Goal: Information Seeking & Learning: Learn about a topic

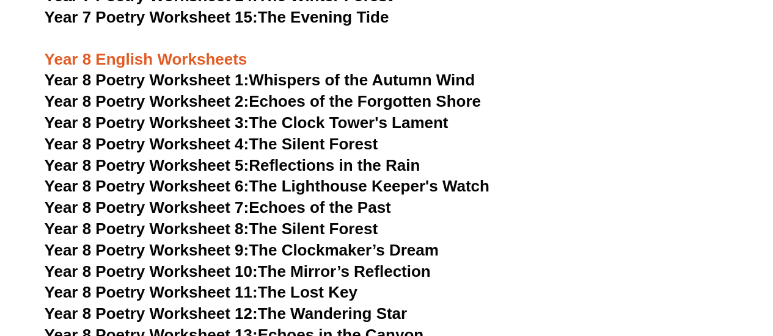
scroll to position [7355, 0]
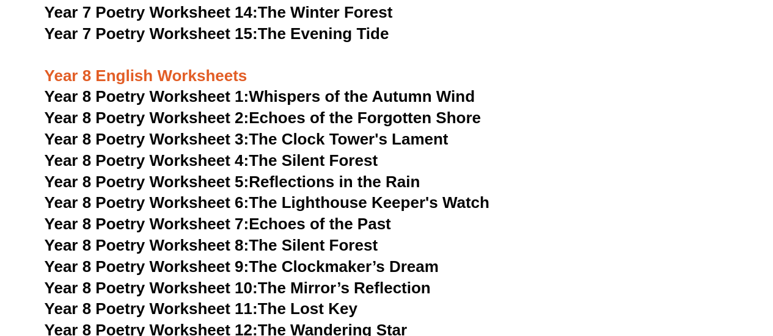
click at [398, 173] on link "Year 8 Poetry Worksheet 5: Reflections in the Rain" at bounding box center [233, 182] width 376 height 18
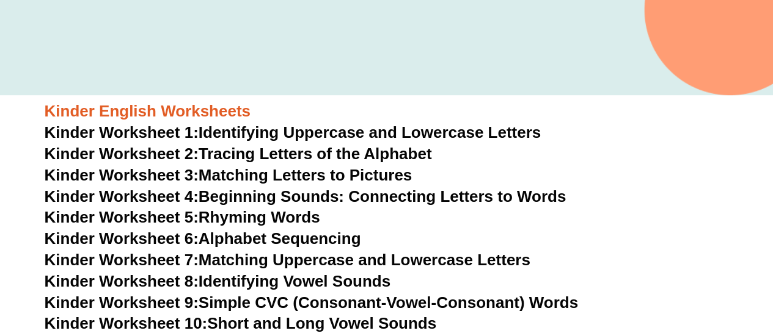
scroll to position [0, 0]
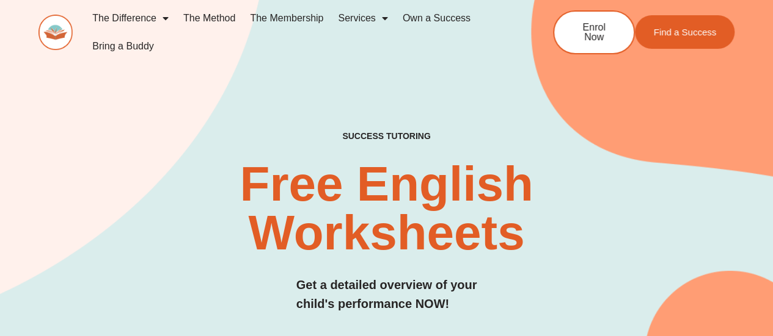
click at [214, 17] on link "The Method" at bounding box center [209, 18] width 67 height 28
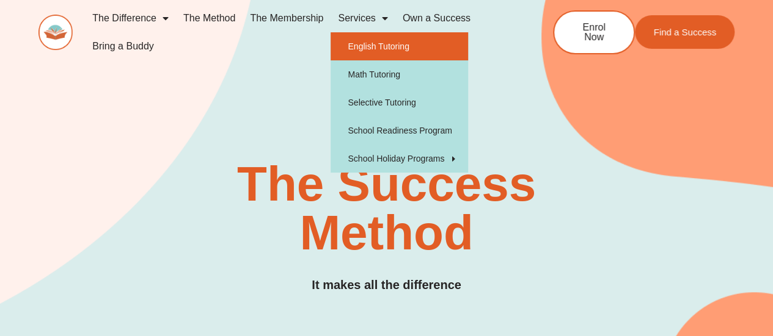
click at [360, 37] on link "English Tutoring" at bounding box center [398, 46] width 137 height 28
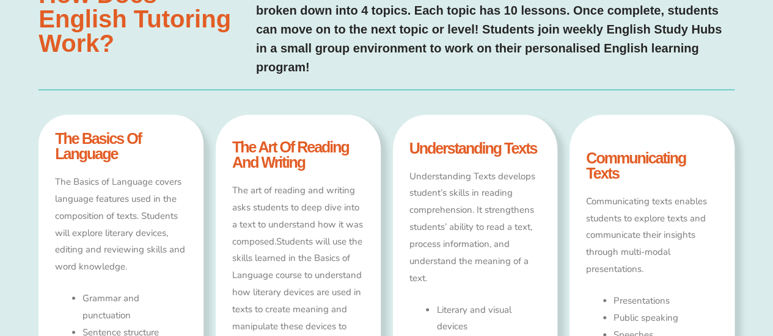
scroll to position [636, 0]
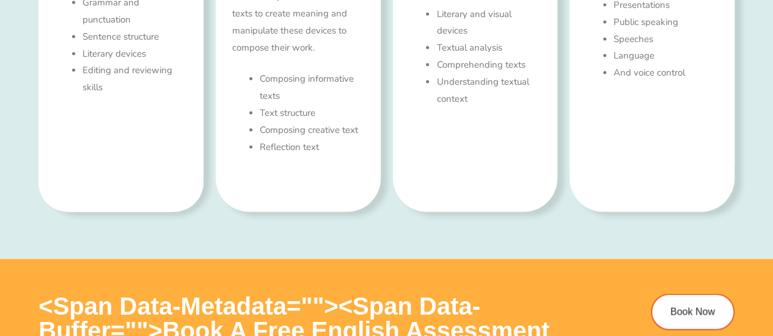
scroll to position [960, 0]
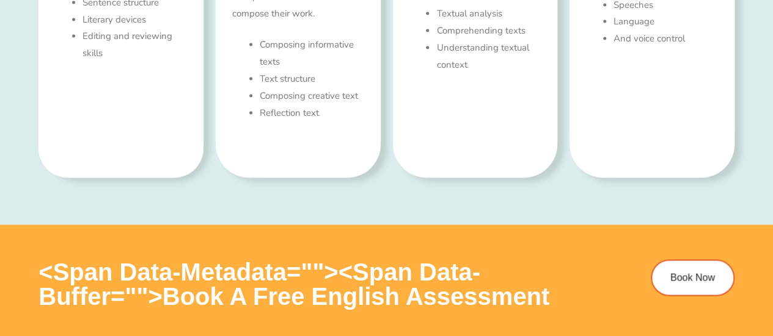
click at [271, 117] on li "Reflection text" at bounding box center [312, 113] width 104 height 17
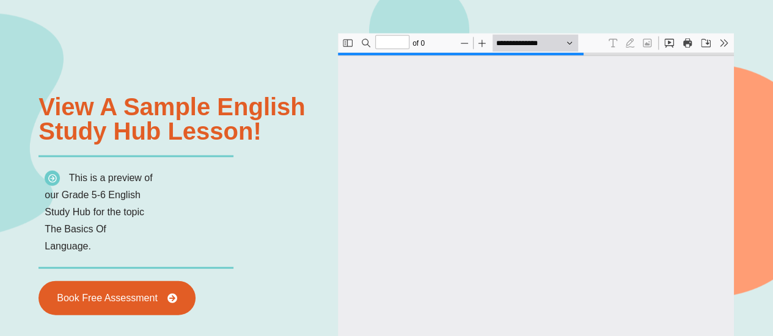
scroll to position [1351, 0]
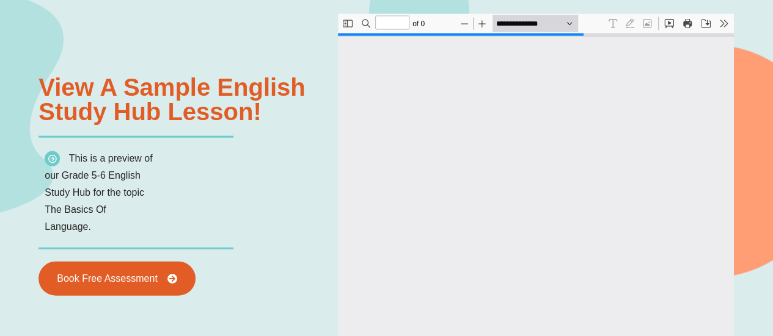
type input "*"
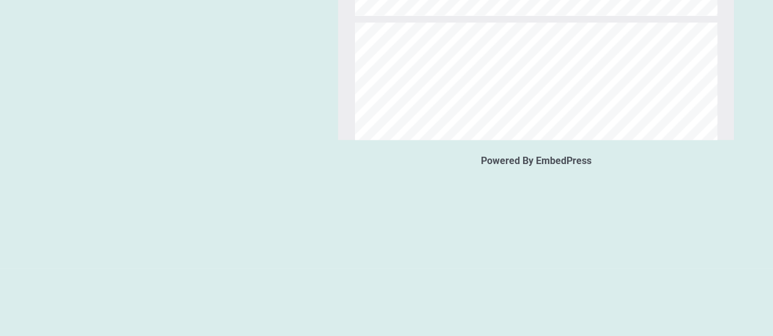
scroll to position [2910, 0]
